Goal: Check status: Check status

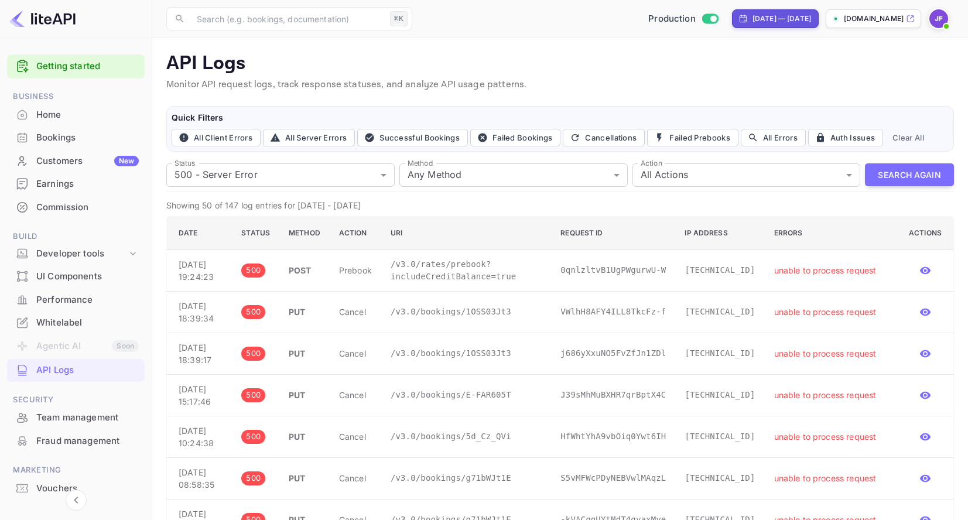
click at [752, 19] on div "Jul 31, 2025 — Aug 30, 2025" at bounding box center [781, 18] width 59 height 11
select select "6"
select select "2025"
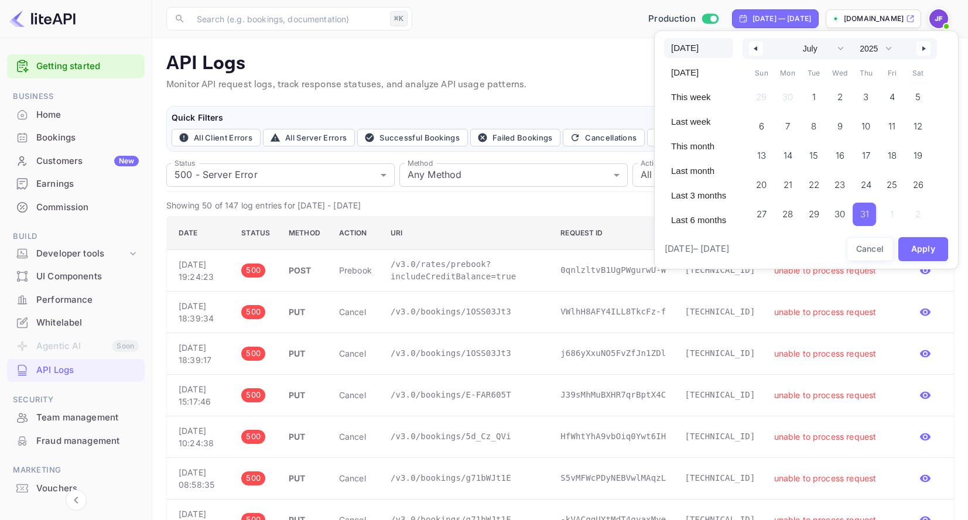
click at [695, 50] on span "[DATE]" at bounding box center [698, 48] width 69 height 20
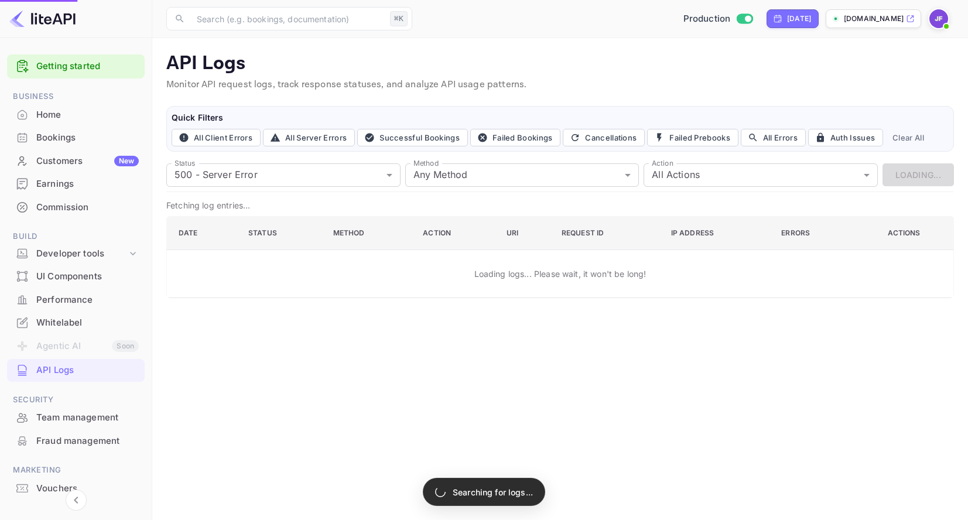
select select "7"
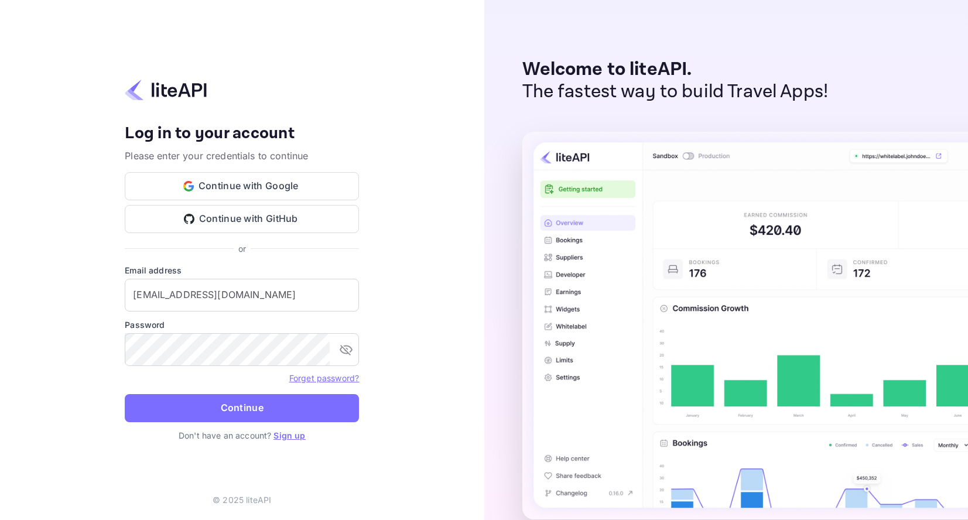
click at [231, 407] on button "Continue" at bounding box center [242, 408] width 234 height 28
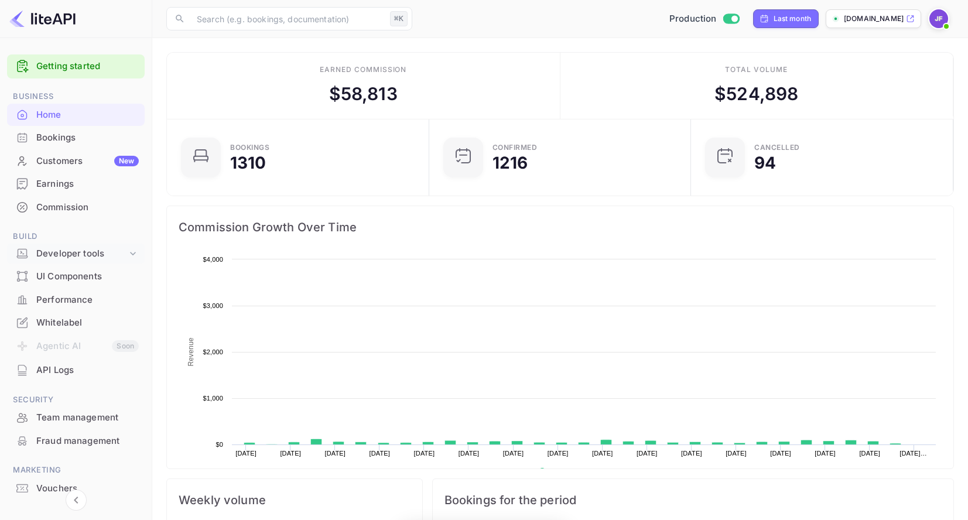
scroll to position [190, 255]
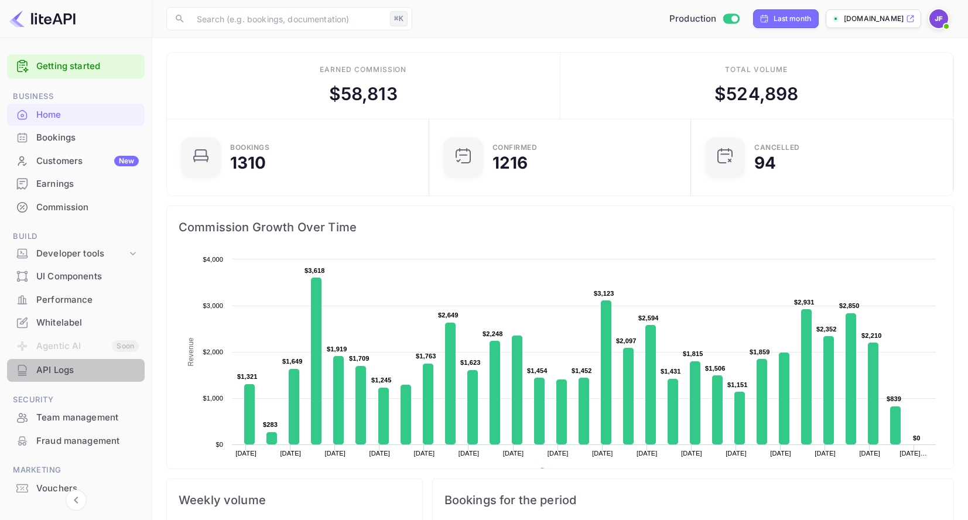
click at [64, 368] on div "API Logs" at bounding box center [87, 370] width 102 height 13
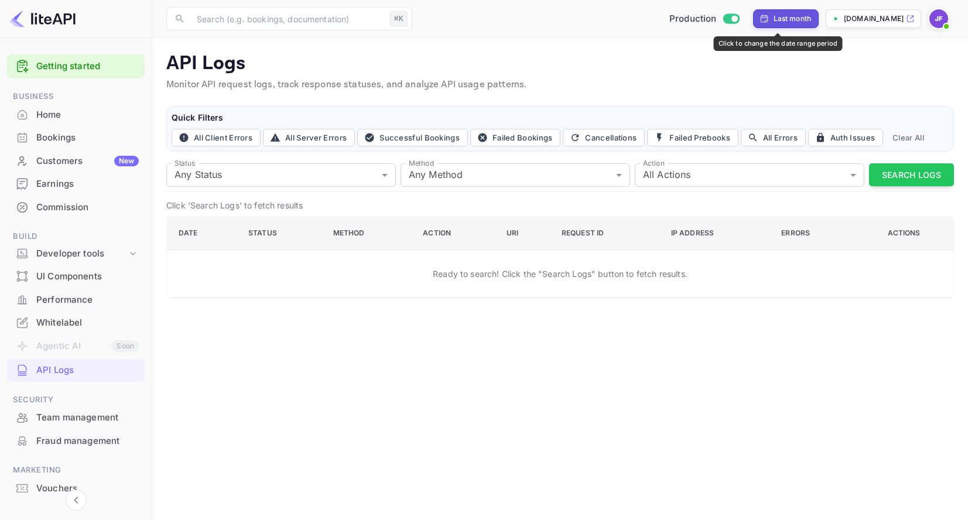
click at [791, 17] on div "Last month" at bounding box center [792, 18] width 38 height 11
select select "7"
select select "2025"
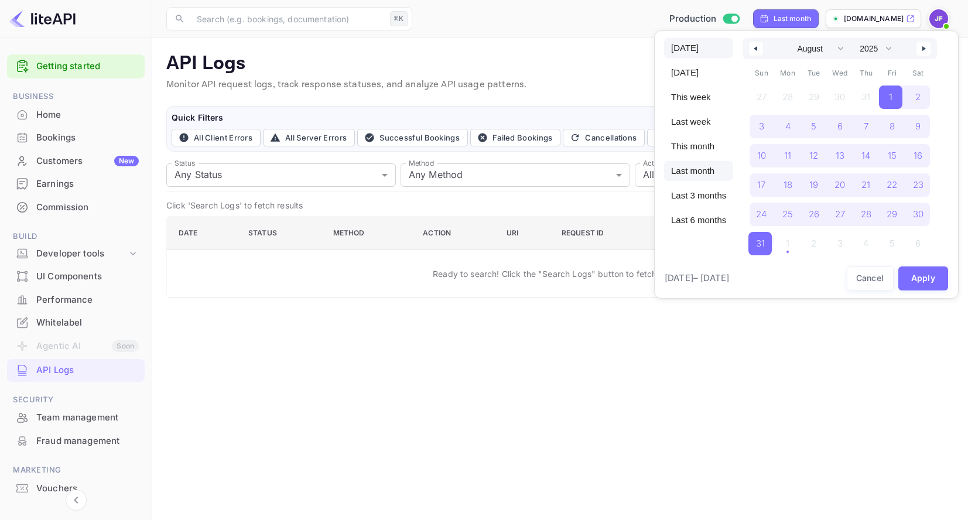
click at [689, 49] on span "[DATE]" at bounding box center [698, 48] width 69 height 20
select select "7"
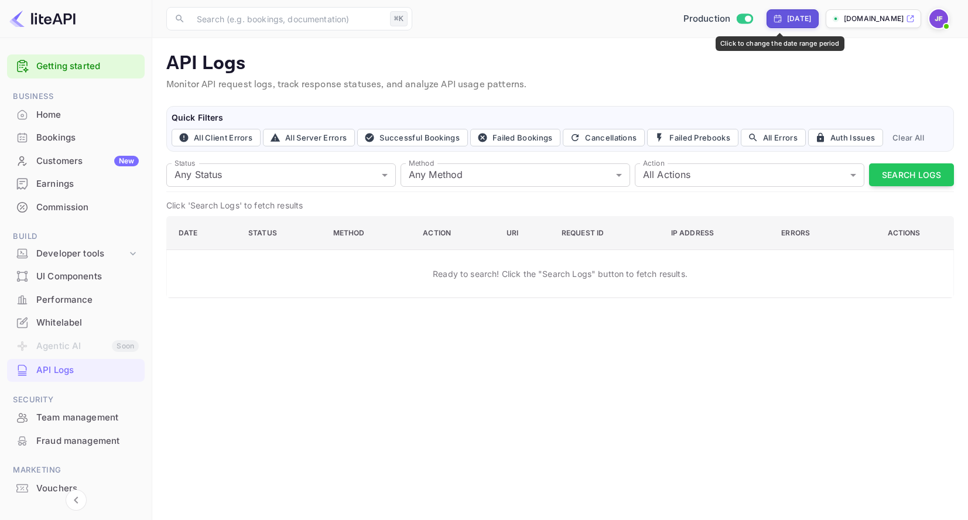
click at [787, 20] on div "[DATE]" at bounding box center [799, 18] width 24 height 11
select select "7"
select select "2025"
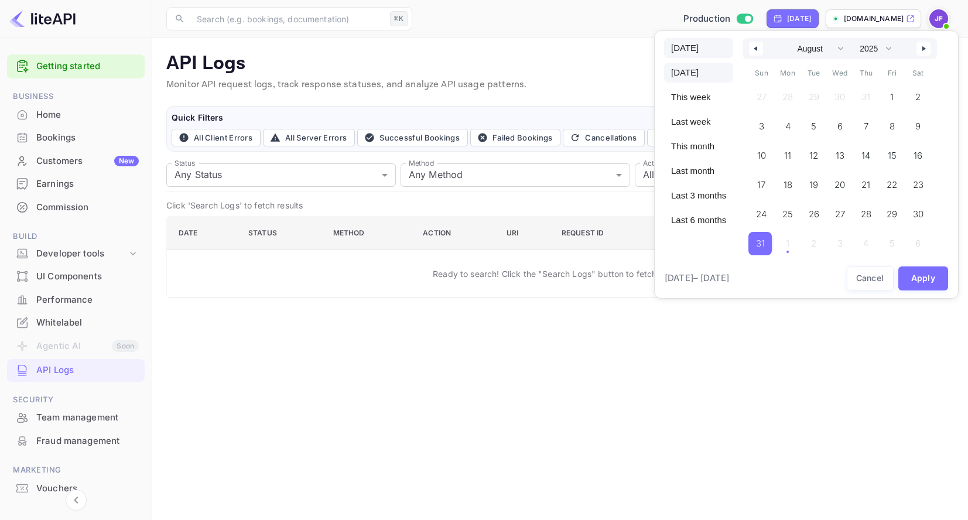
click at [681, 48] on span "[DATE]" at bounding box center [698, 48] width 69 height 20
select select "8"
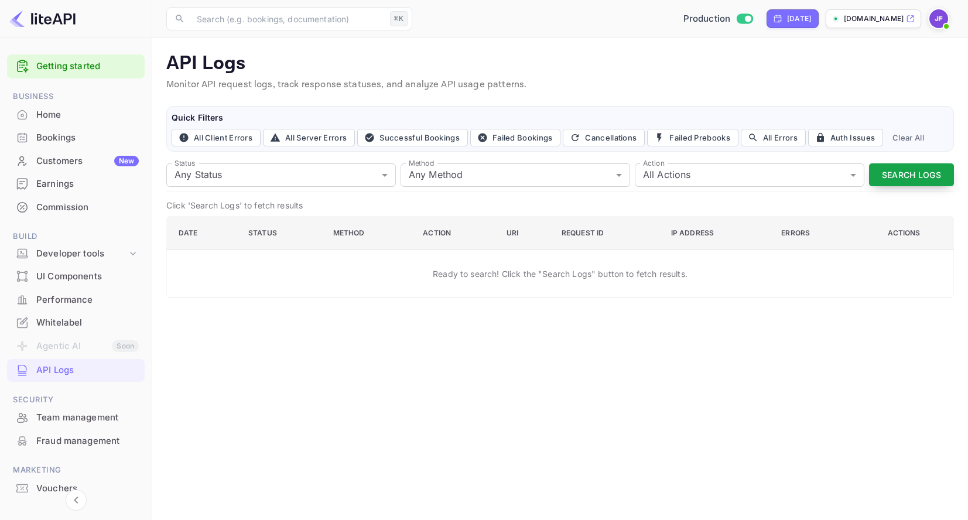
click at [888, 174] on button "Search Logs" at bounding box center [911, 174] width 85 height 23
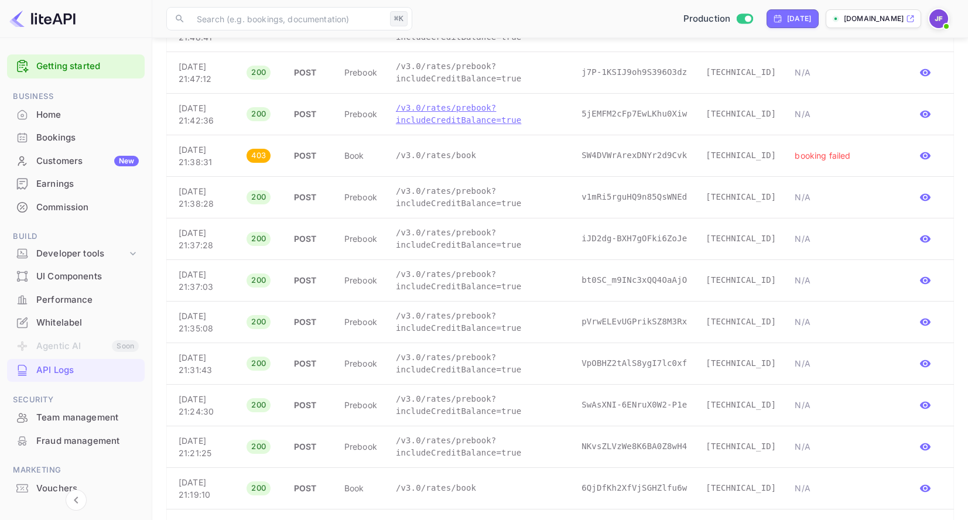
scroll to position [1527, 0]
click at [450, 162] on p "/v3.0/rates/book" at bounding box center [479, 156] width 167 height 12
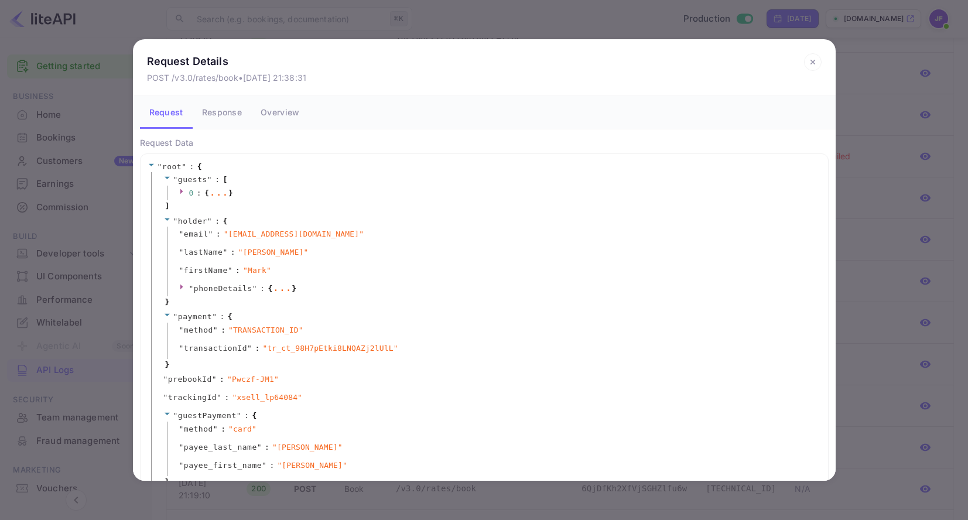
scroll to position [49, 0]
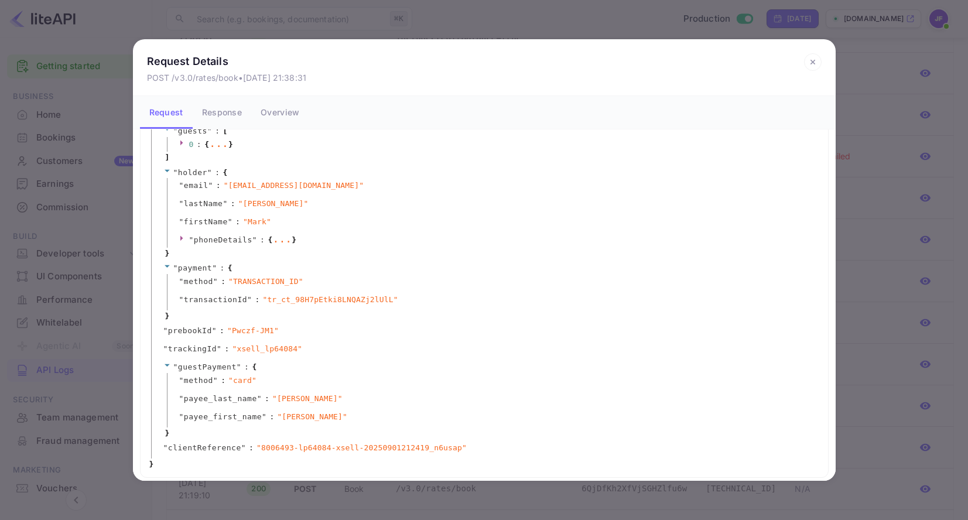
click at [218, 114] on button "Response" at bounding box center [222, 112] width 59 height 33
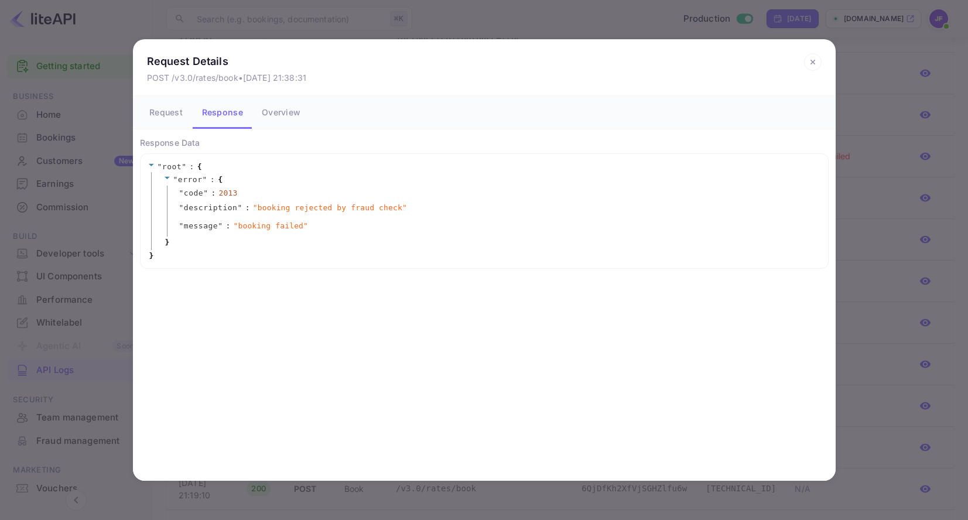
scroll to position [0, 0]
click at [164, 113] on button "Request" at bounding box center [166, 112] width 53 height 33
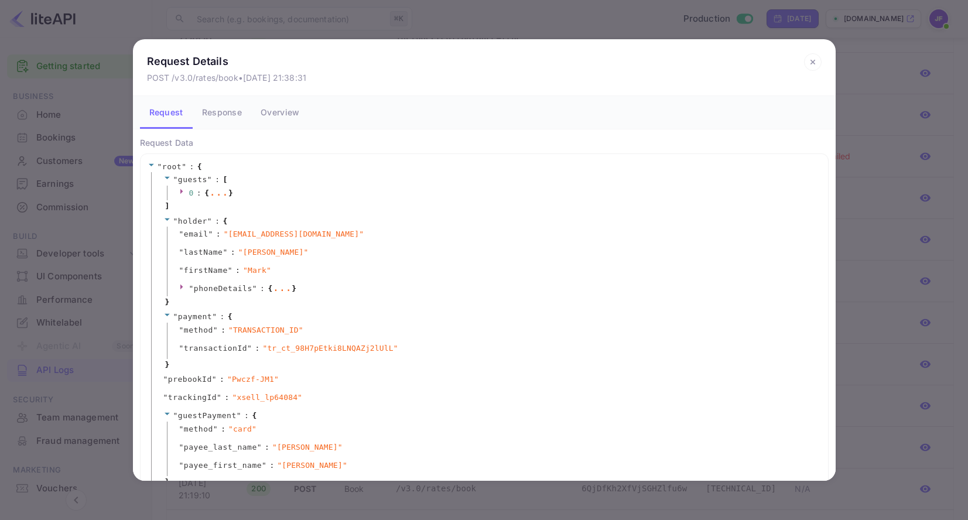
drag, startPoint x: 238, startPoint y: 284, endPoint x: 257, endPoint y: 291, distance: 19.8
click at [238, 284] on span "phoneDetails" at bounding box center [223, 288] width 59 height 9
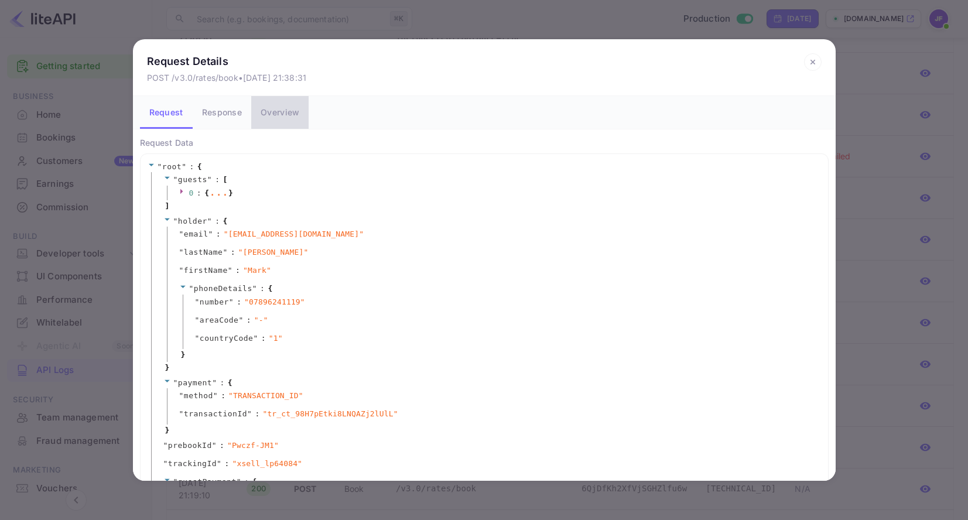
click at [272, 114] on button "Overview" at bounding box center [279, 112] width 57 height 33
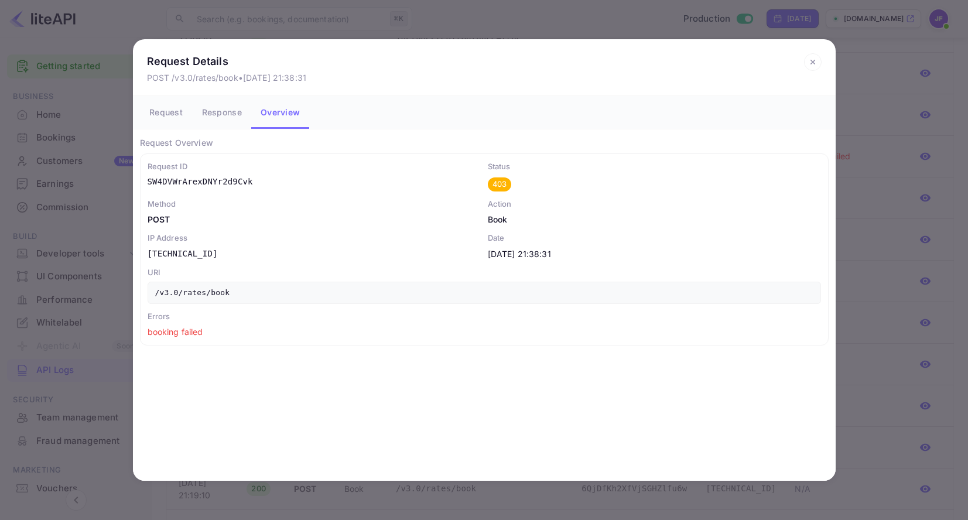
click at [213, 112] on button "Response" at bounding box center [222, 112] width 59 height 33
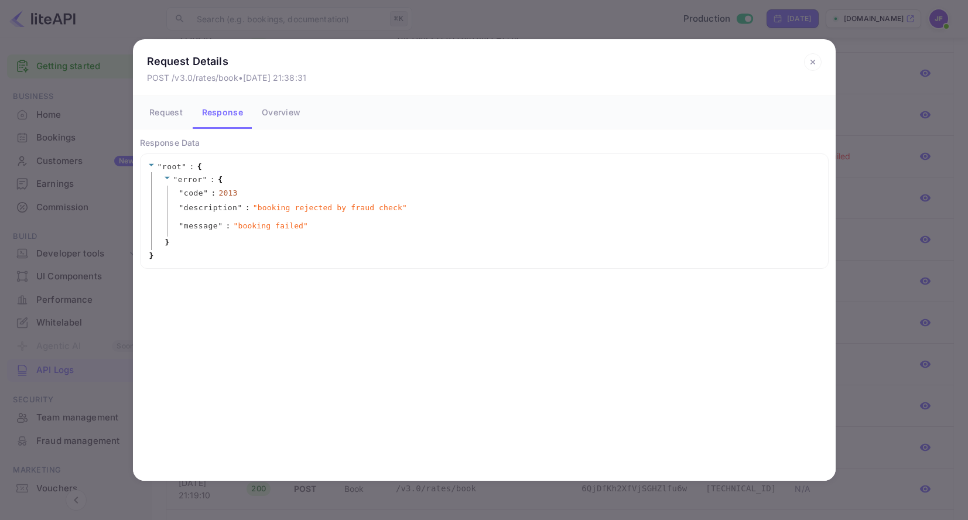
click at [174, 113] on button "Request" at bounding box center [166, 112] width 53 height 33
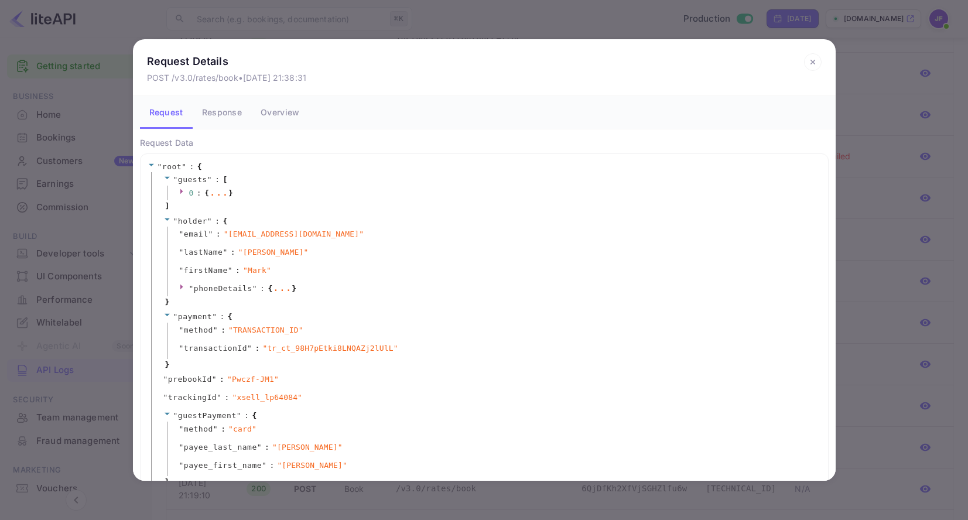
click at [813, 62] on icon at bounding box center [812, 62] width 4 height 4
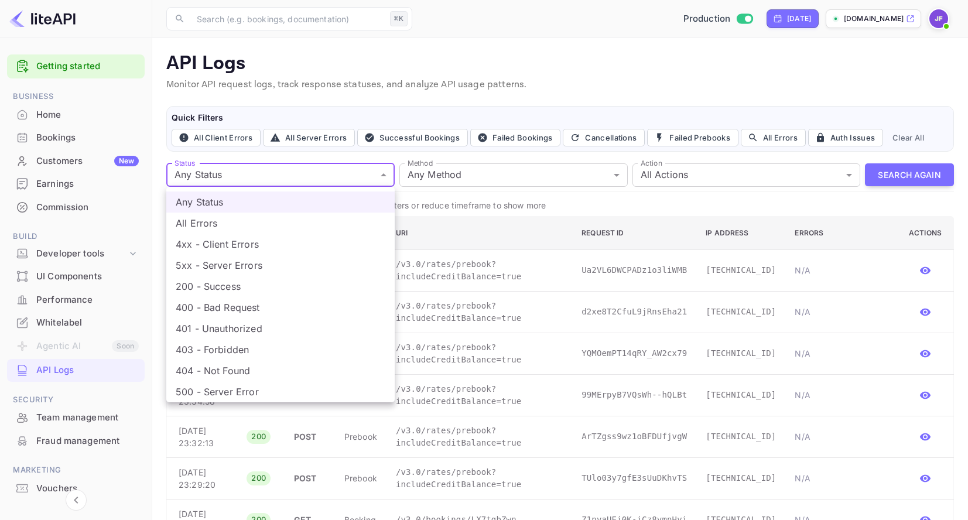
drag, startPoint x: 260, startPoint y: 224, endPoint x: 417, endPoint y: 229, distance: 157.0
click at [260, 223] on li "All Errors" at bounding box center [280, 222] width 228 height 21
type input "4xx,5xx"
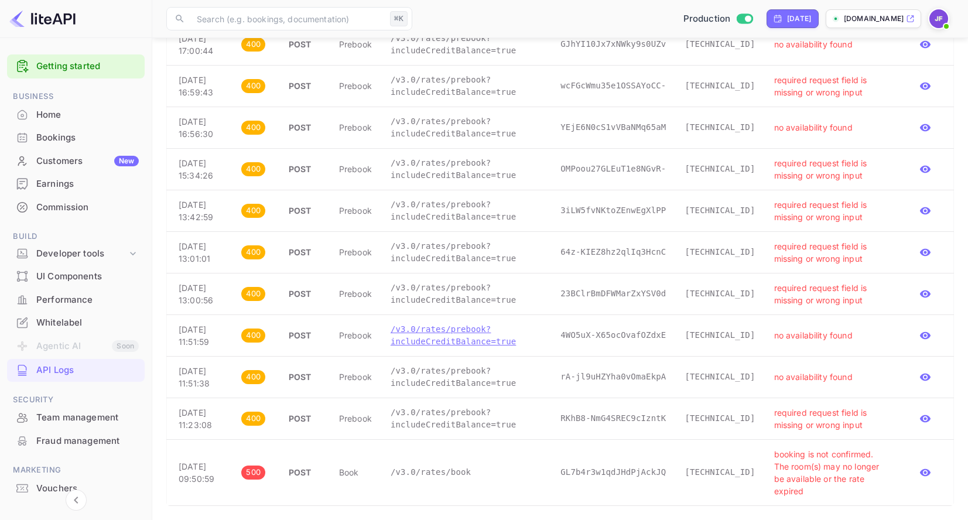
scroll to position [954, 0]
click at [471, 419] on p "/v3.0/rates/prebook?includeCreditBalance=true" at bounding box center [465, 418] width 151 height 25
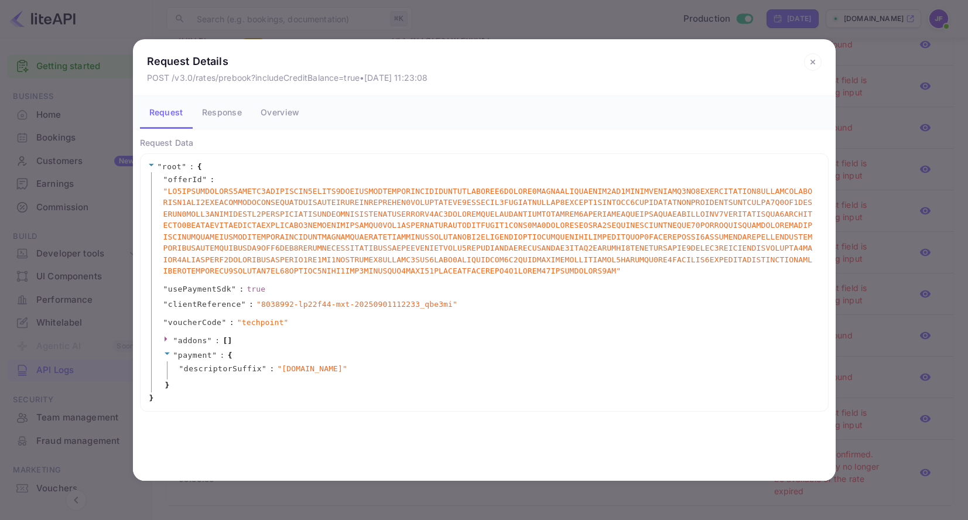
click at [224, 110] on button "Response" at bounding box center [222, 112] width 59 height 33
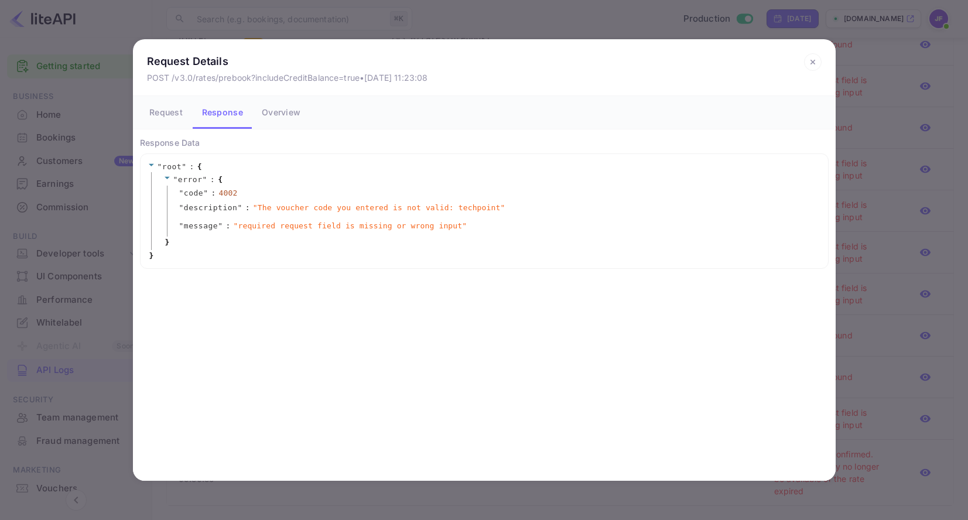
click at [813, 65] on icon at bounding box center [813, 62] width 18 height 18
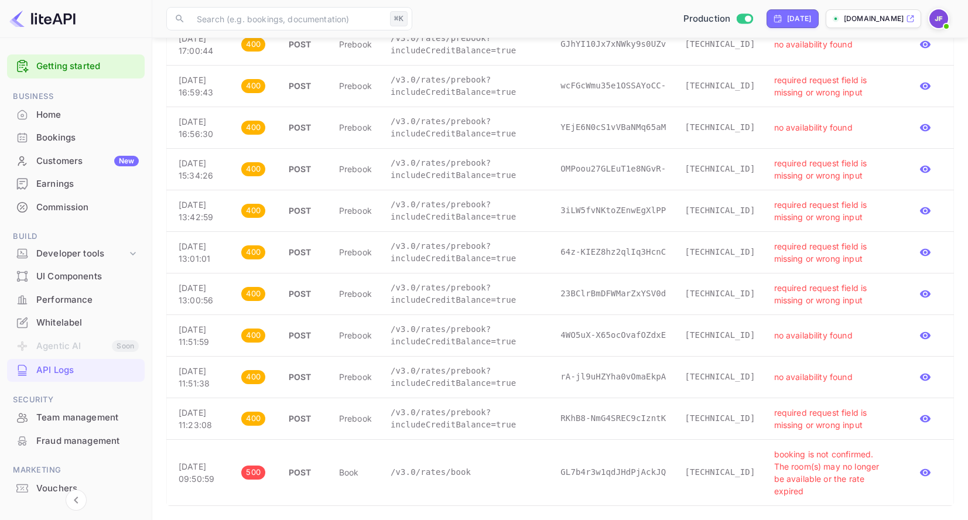
scroll to position [775, 0]
click at [492, 140] on p "/v3.0/rates/prebook?includeCreditBalance=true" at bounding box center [465, 127] width 151 height 25
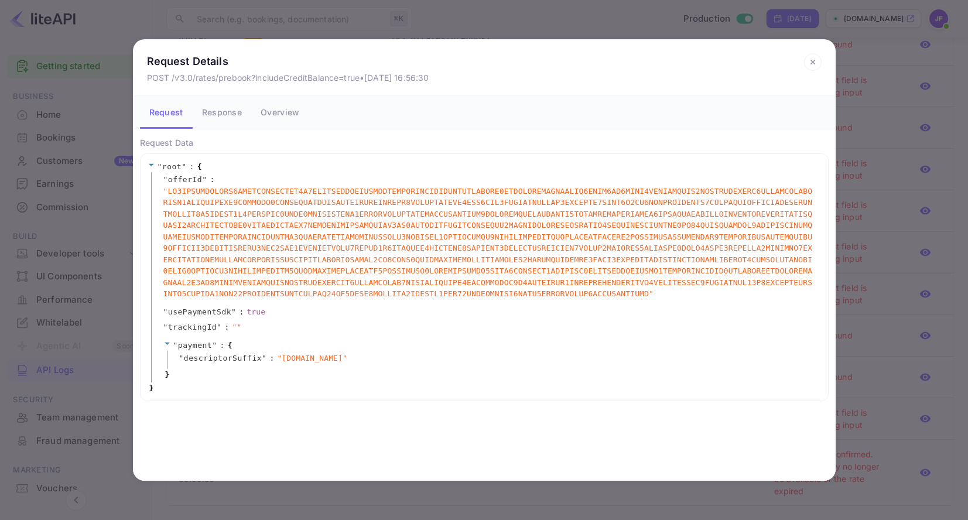
click at [220, 121] on button "Response" at bounding box center [222, 112] width 59 height 33
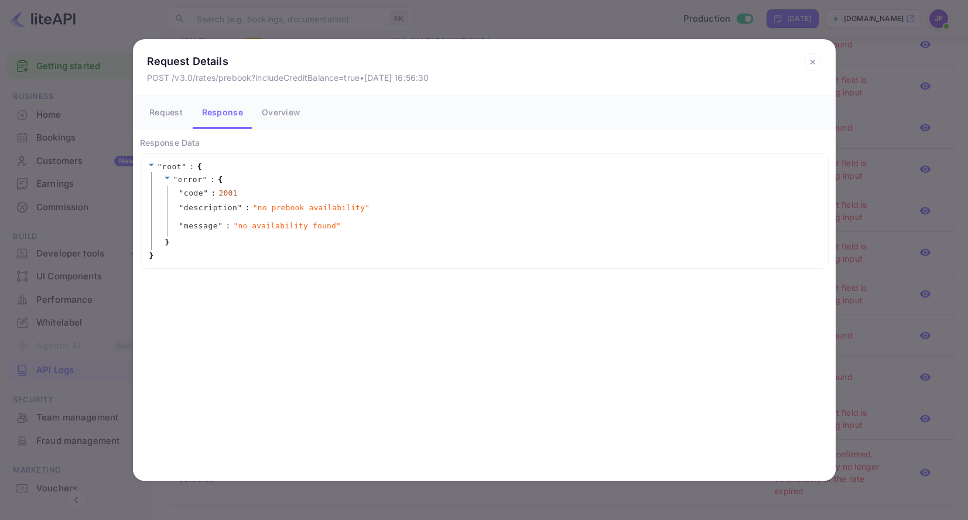
click at [813, 61] on icon at bounding box center [812, 62] width 4 height 4
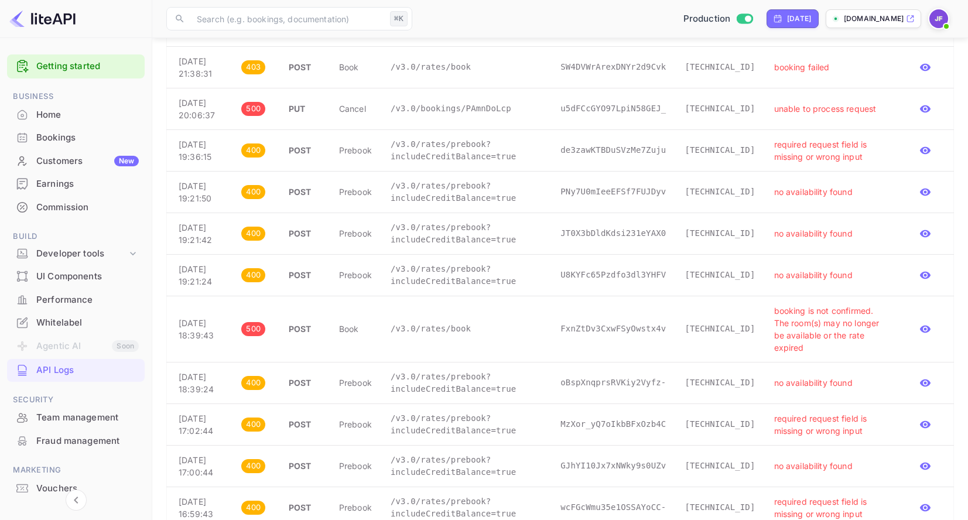
scroll to position [286, 0]
click at [462, 335] on p "/v3.0/rates/book" at bounding box center [465, 329] width 151 height 12
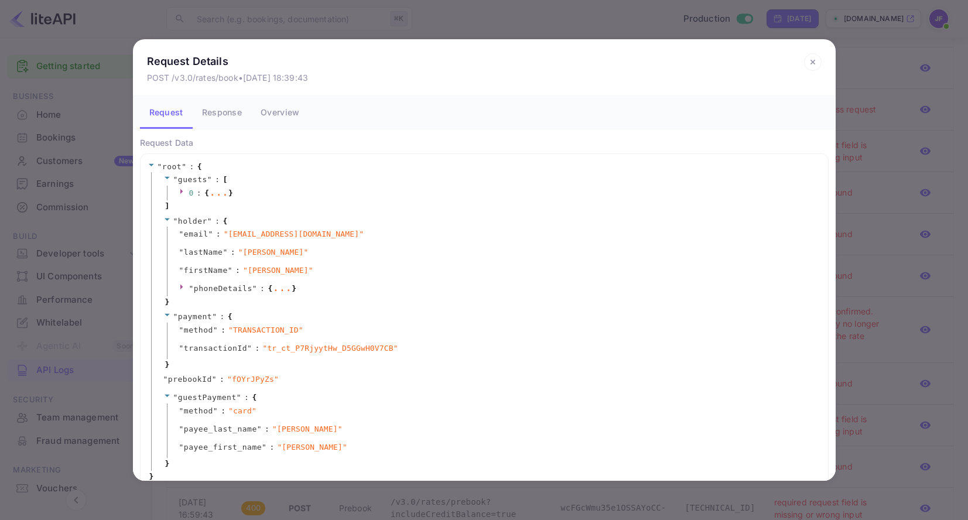
scroll to position [13, 0]
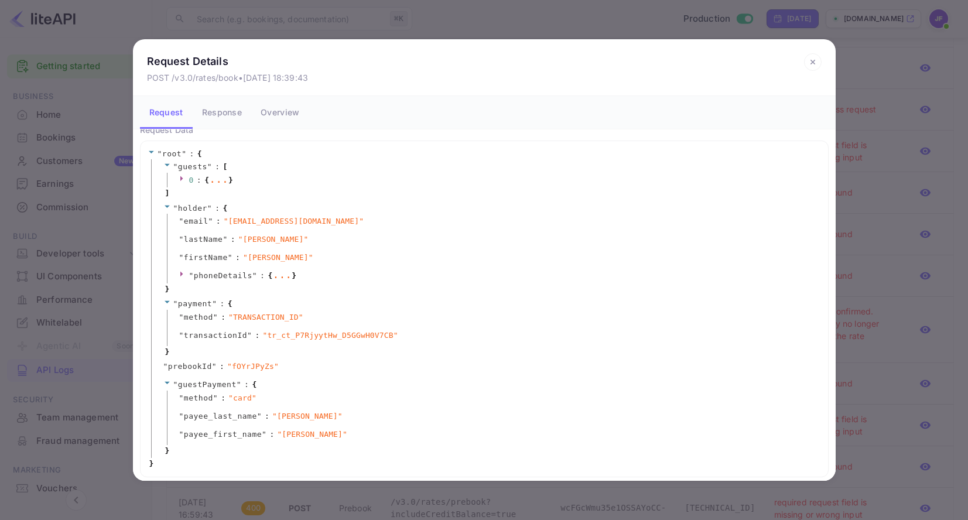
click at [224, 118] on button "Response" at bounding box center [222, 112] width 59 height 33
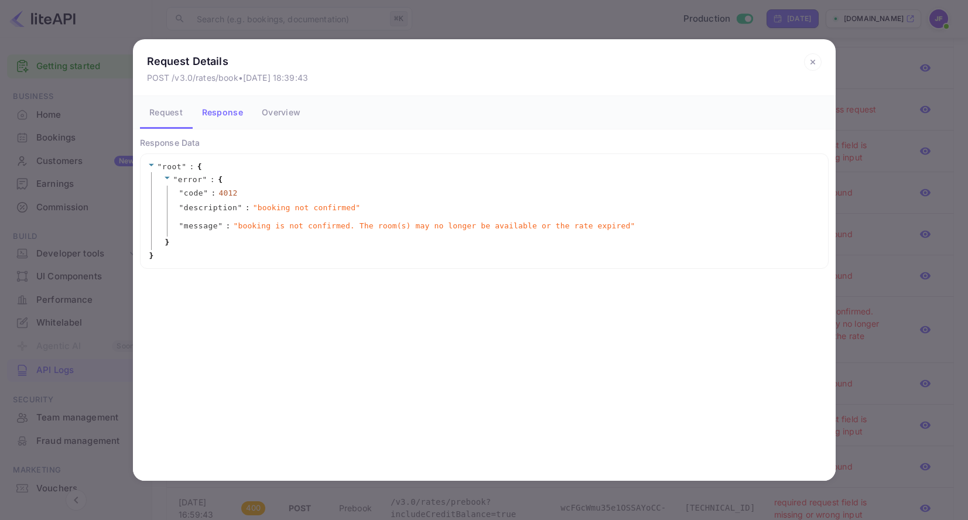
scroll to position [0, 0]
click at [227, 113] on button "Response" at bounding box center [223, 112] width 60 height 33
click at [815, 59] on icon at bounding box center [813, 62] width 18 height 18
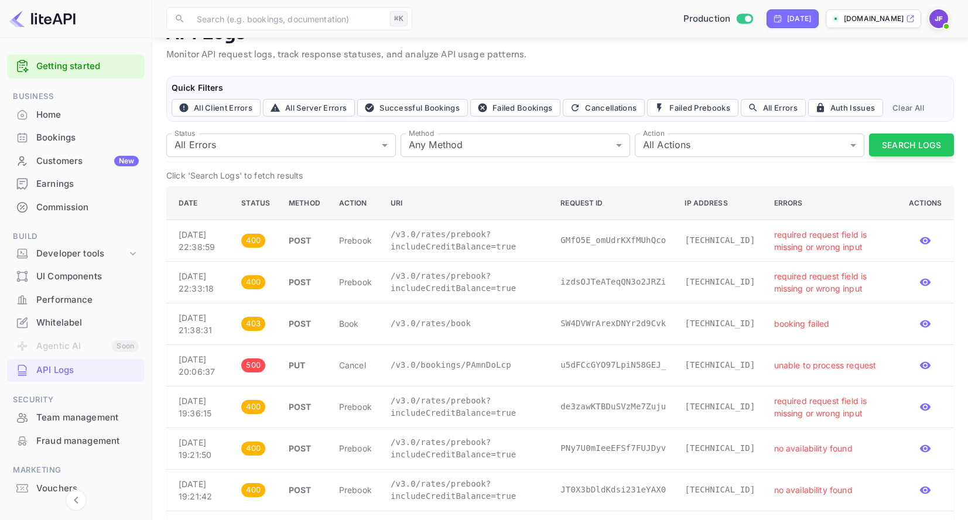
scroll to position [26, 0]
